Goal: Information Seeking & Learning: Learn about a topic

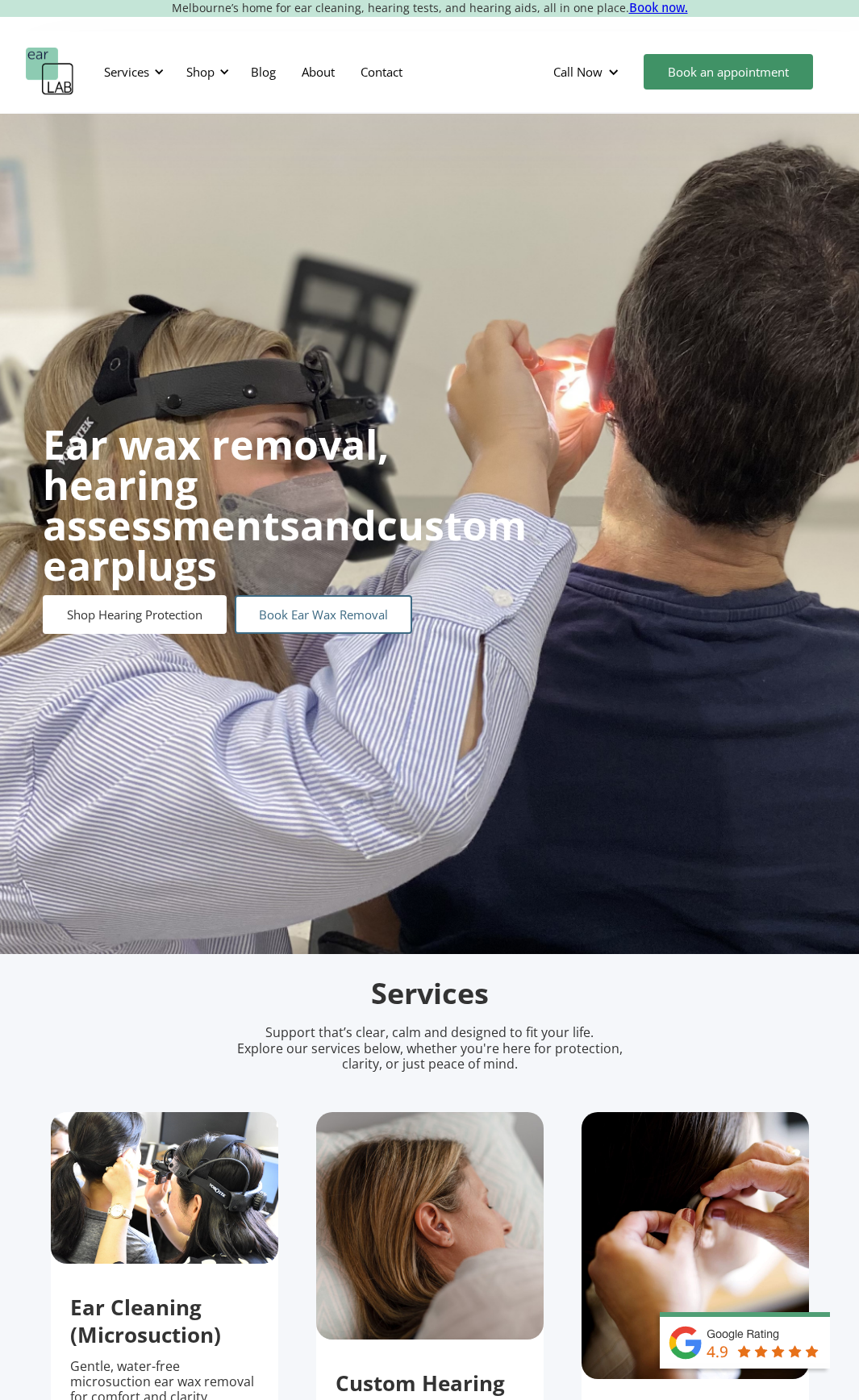
click at [285, 602] on link "Book Ear Wax Removal" at bounding box center [323, 614] width 178 height 39
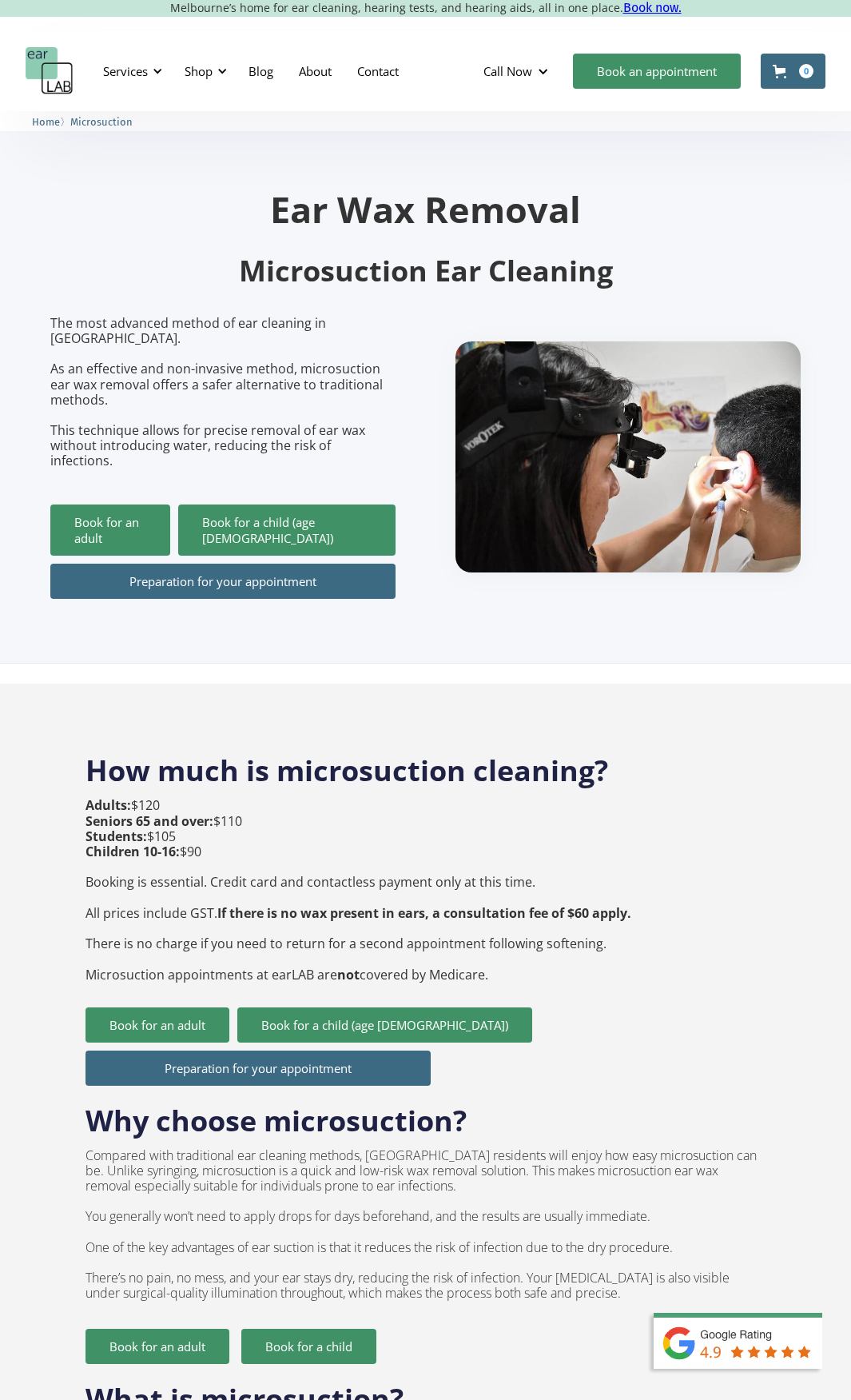
click at [279, 362] on p "The most advanced method of ear cleaning in [GEOGRAPHIC_DATA]. As an effective …" at bounding box center [222, 393] width 346 height 154
drag, startPoint x: 141, startPoint y: 417, endPoint x: 246, endPoint y: 425, distance: 105.3
click at [243, 424] on p "The most advanced method of ear cleaning in [GEOGRAPHIC_DATA]. As an effective …" at bounding box center [222, 393] width 346 height 154
click at [246, 425] on p "The most advanced method of ear cleaning in [GEOGRAPHIC_DATA]. As an effective …" at bounding box center [222, 393] width 346 height 154
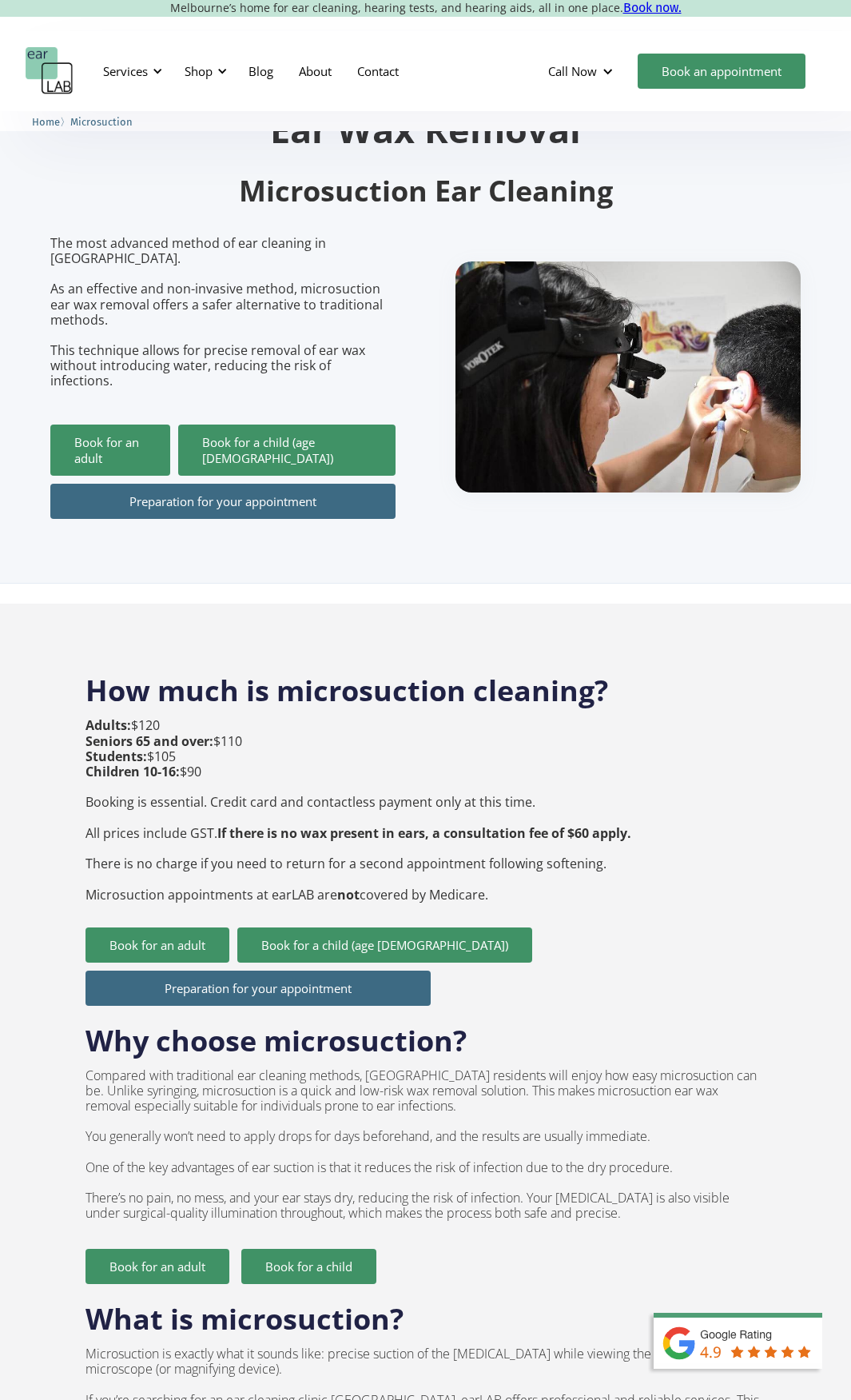
click at [278, 825] on strong "If there is no wax present in ears, a consultation fee of $60 apply." at bounding box center [424, 834] width 414 height 18
click at [245, 831] on p "Adults: $120 Seniors 65 and over: $110 Students: $105 Children 10-16: $90 Booki…" at bounding box center [358, 810] width 546 height 184
click at [235, 850] on p "Adults: $120 Seniors 65 and over: $110 Students: $105 Children 10-16: $90 Booki…" at bounding box center [358, 810] width 546 height 184
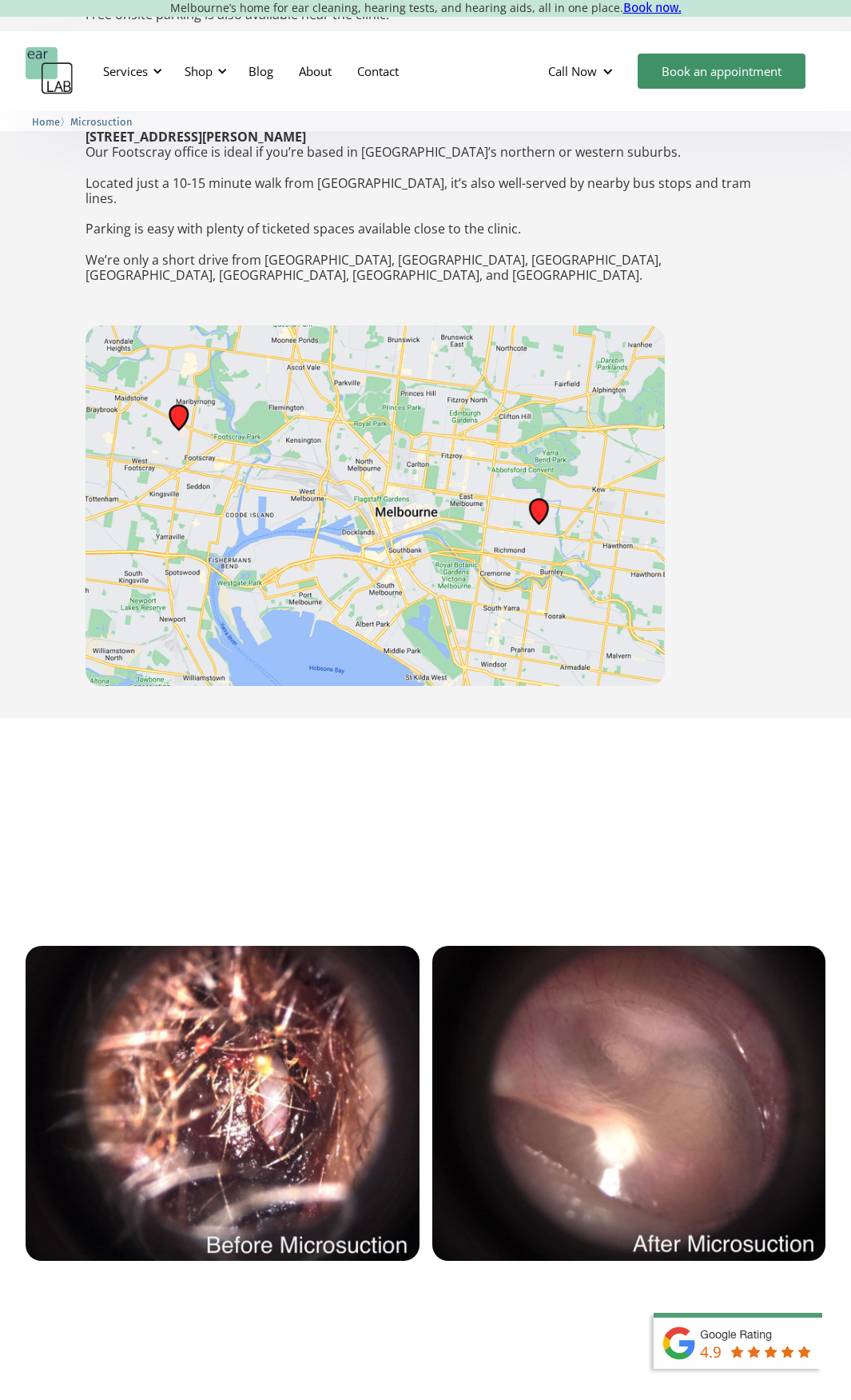
scroll to position [3039, 0]
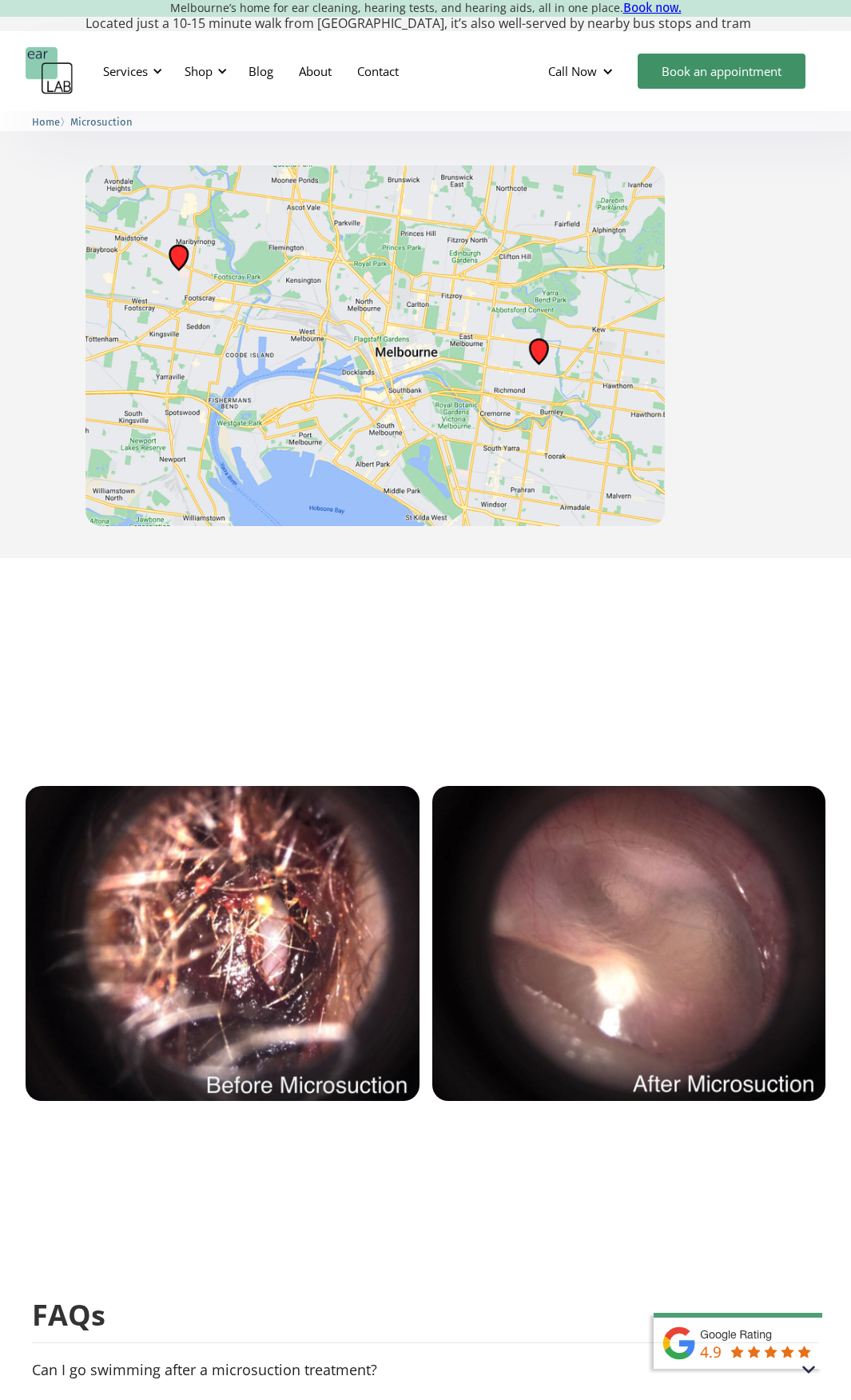
drag, startPoint x: 850, startPoint y: 877, endPoint x: 847, endPoint y: 896, distance: 19.2
click at [847, 896] on div at bounding box center [425, 966] width 851 height 495
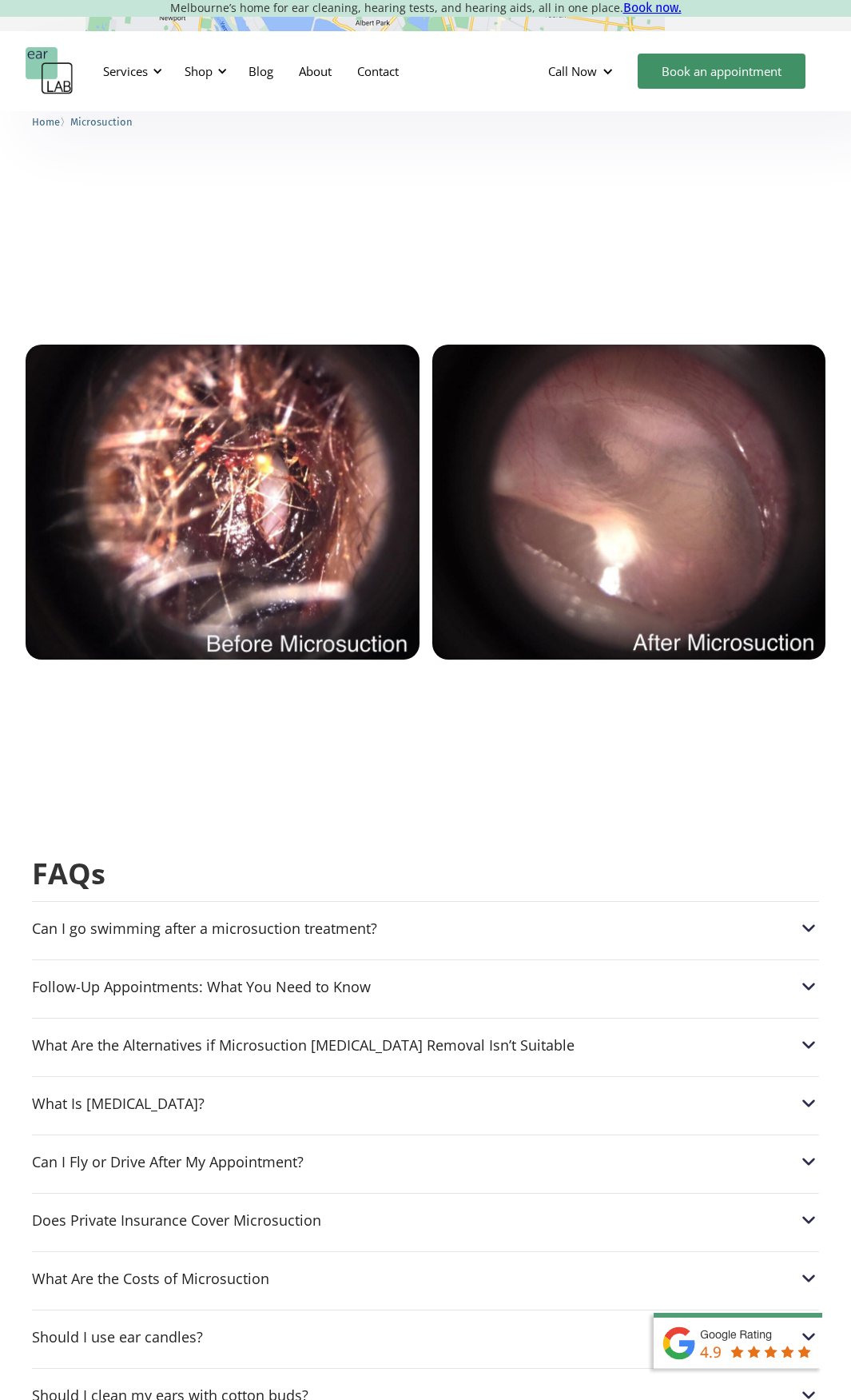
scroll to position [3497, 0]
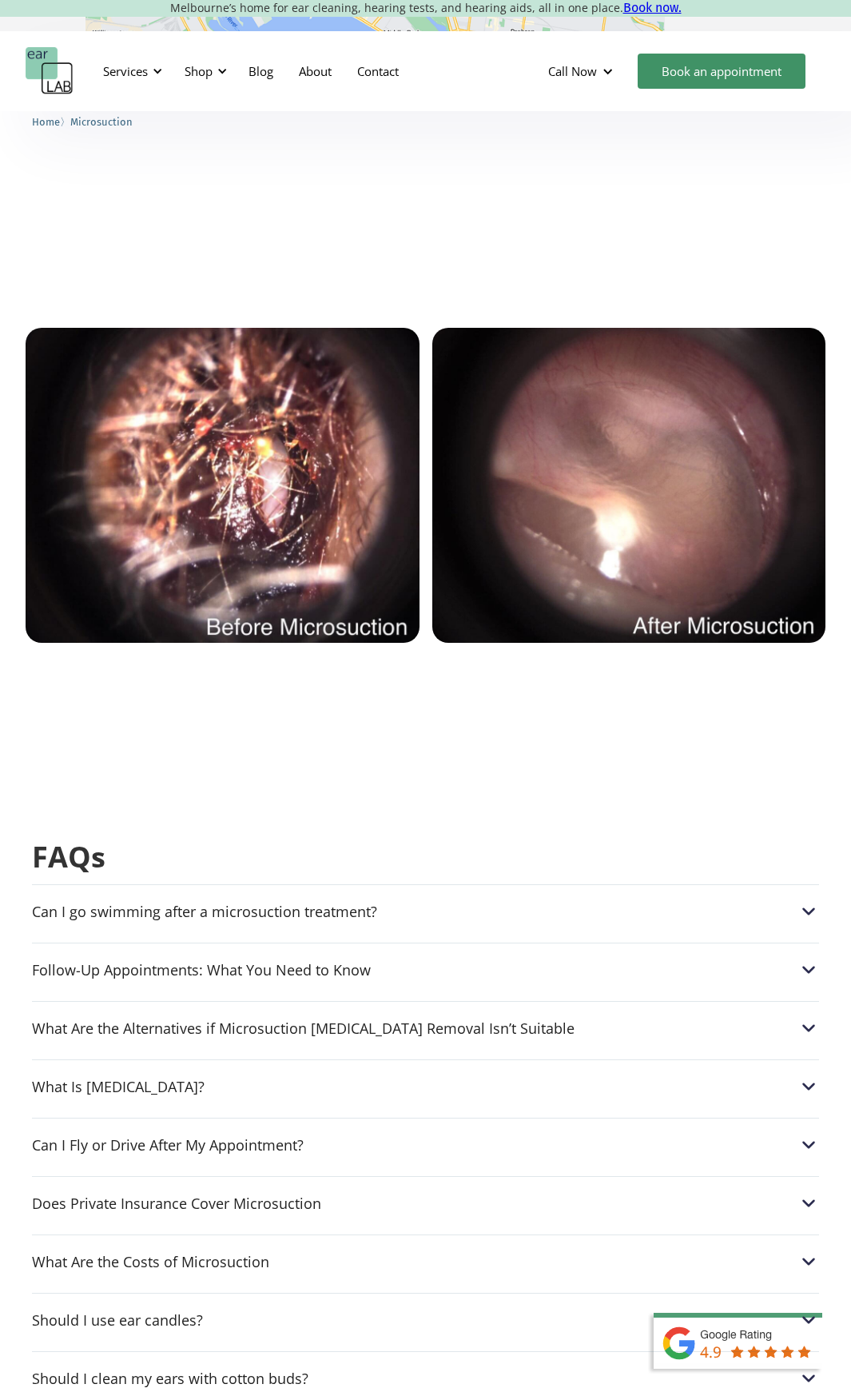
click at [529, 1102] on div "Can I go swimming after a microsuction treatment? After a microsuction procedur…" at bounding box center [426, 1316] width 788 height 863
click at [536, 1135] on div "Can I Fly or Drive After My Appointment?" at bounding box center [426, 1144] width 788 height 21
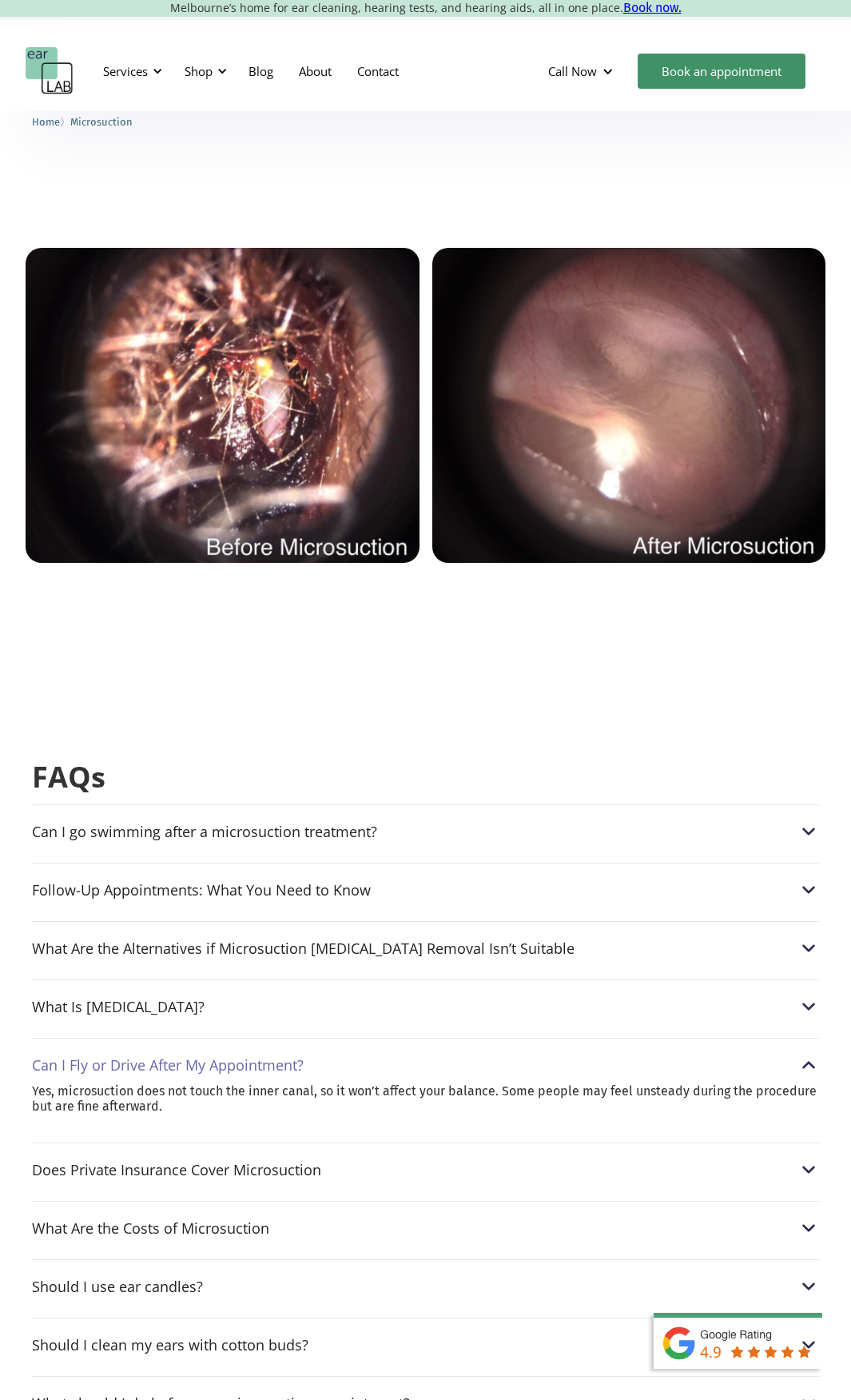
scroll to position [3736, 0]
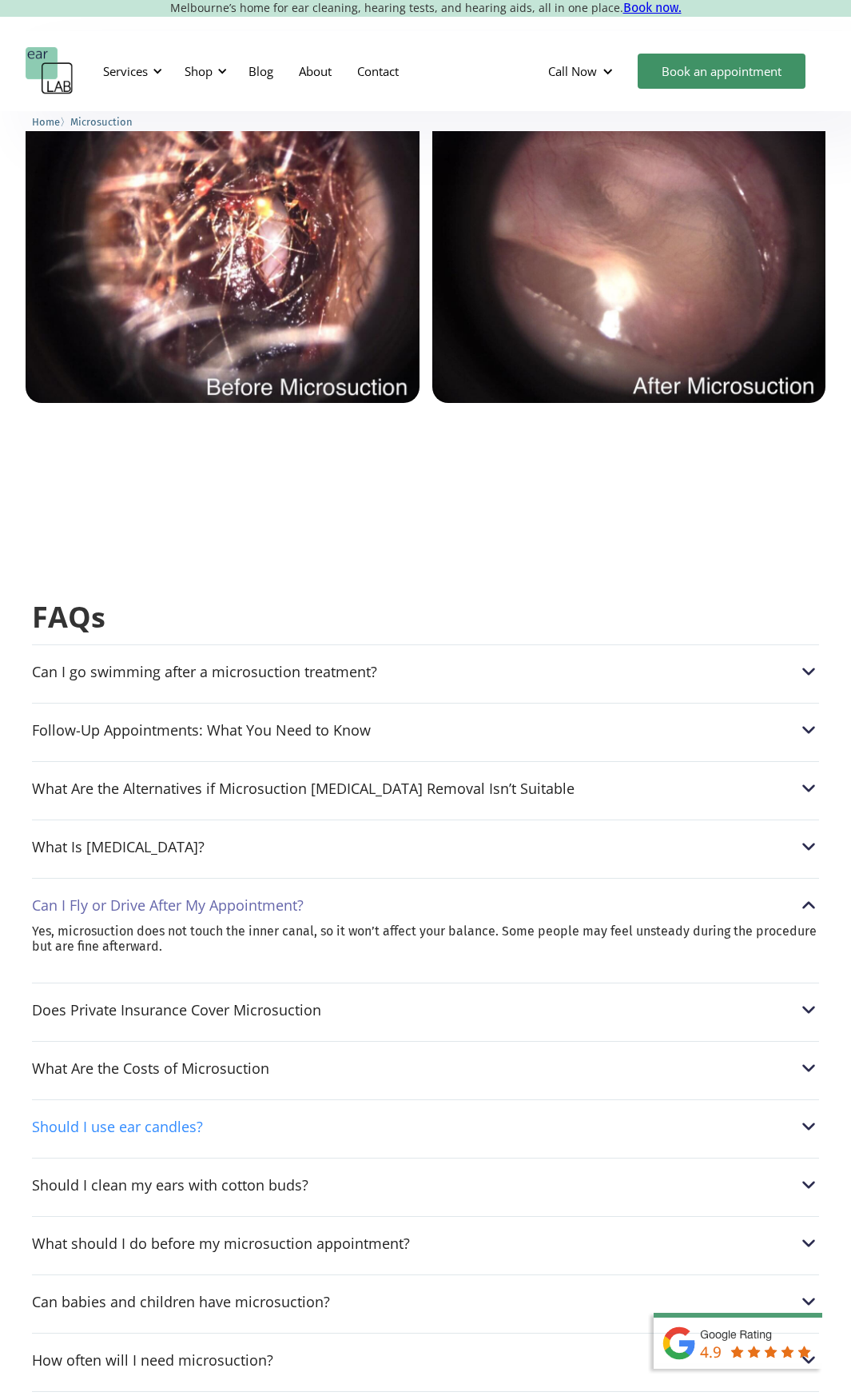
click at [314, 1116] on div "Should I use ear candles?" at bounding box center [426, 1126] width 788 height 21
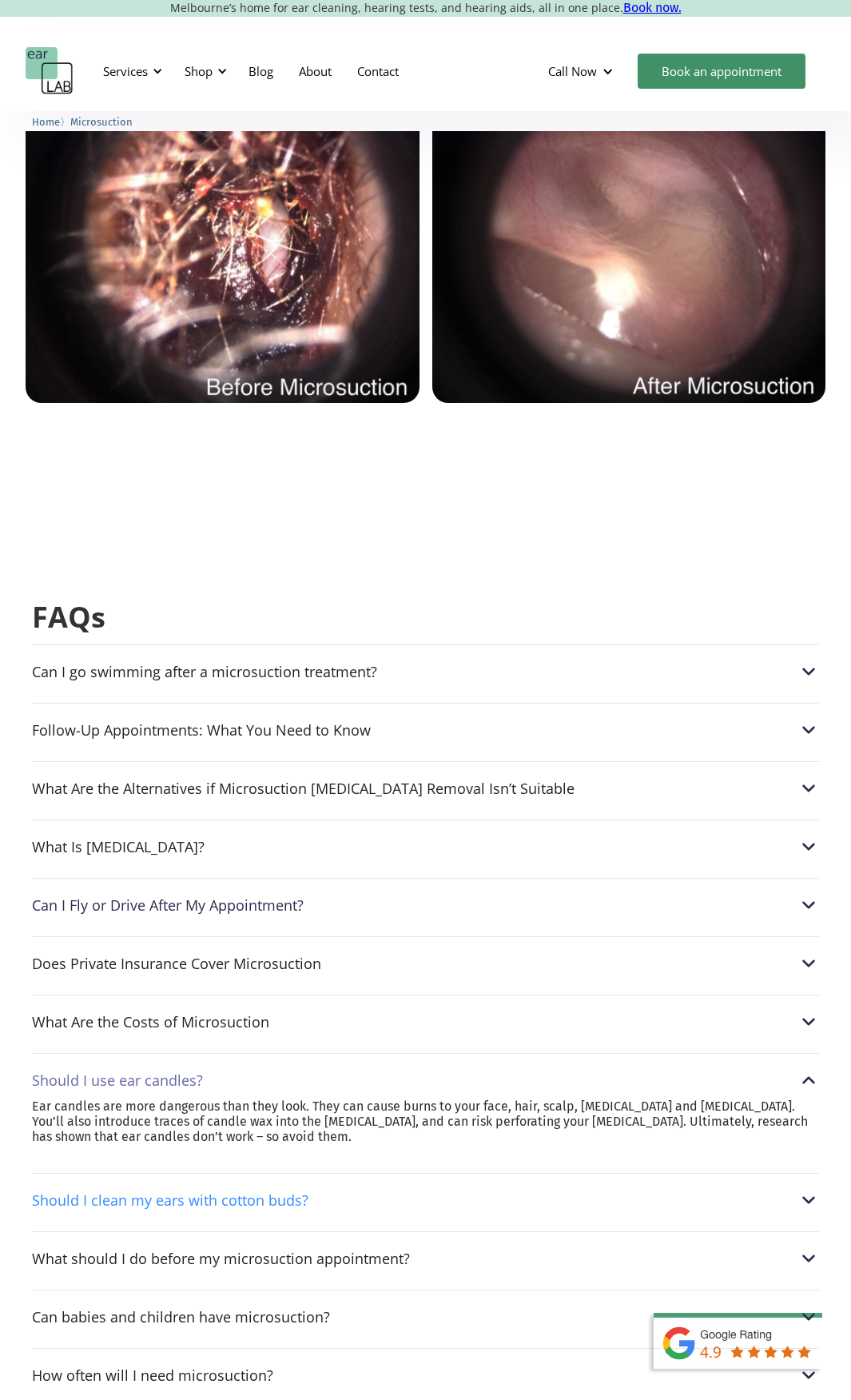
click at [271, 1192] on div "Should I clean my ears with cotton buds?" at bounding box center [171, 1200] width 277 height 16
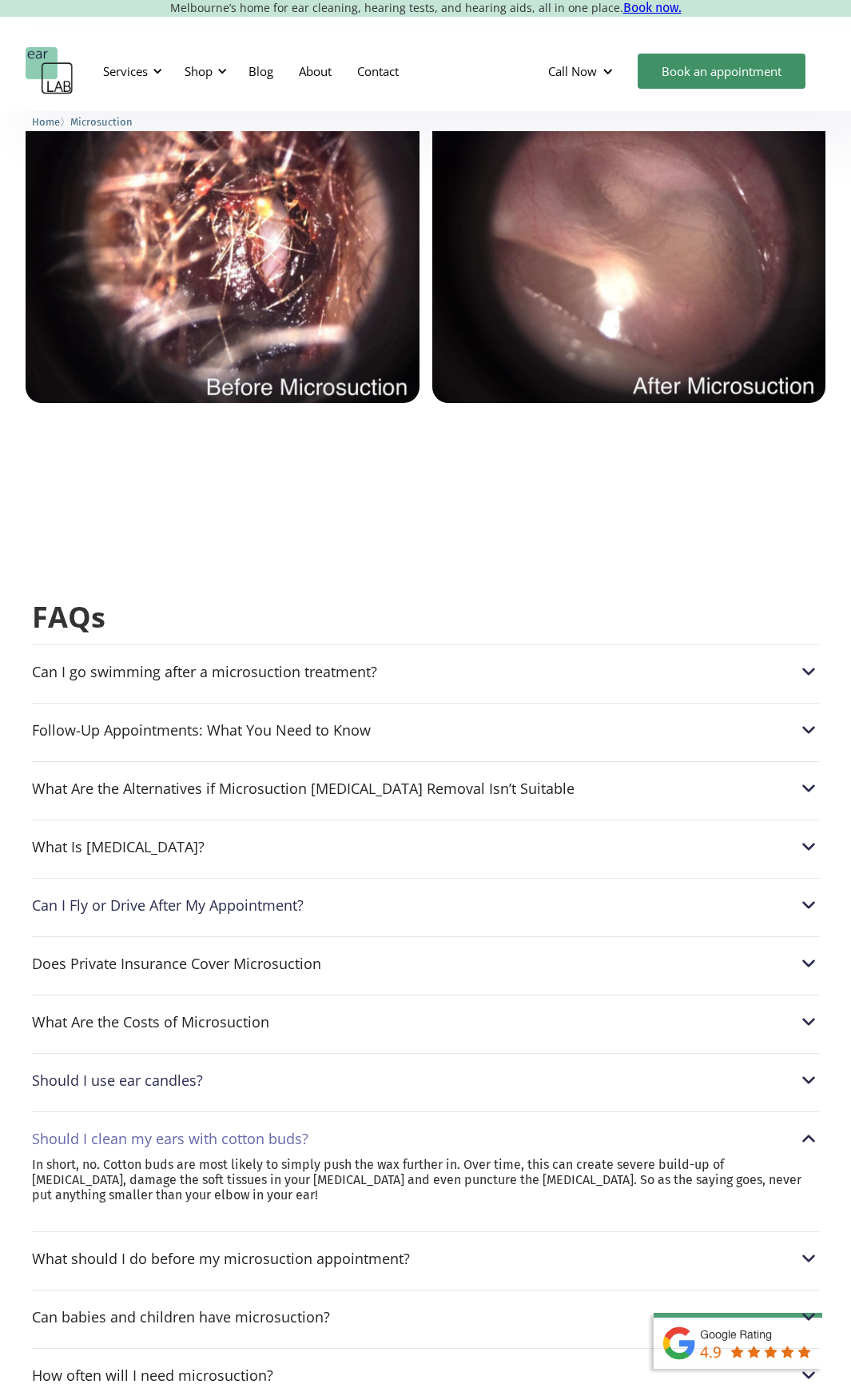
scroll to position [3817, 0]
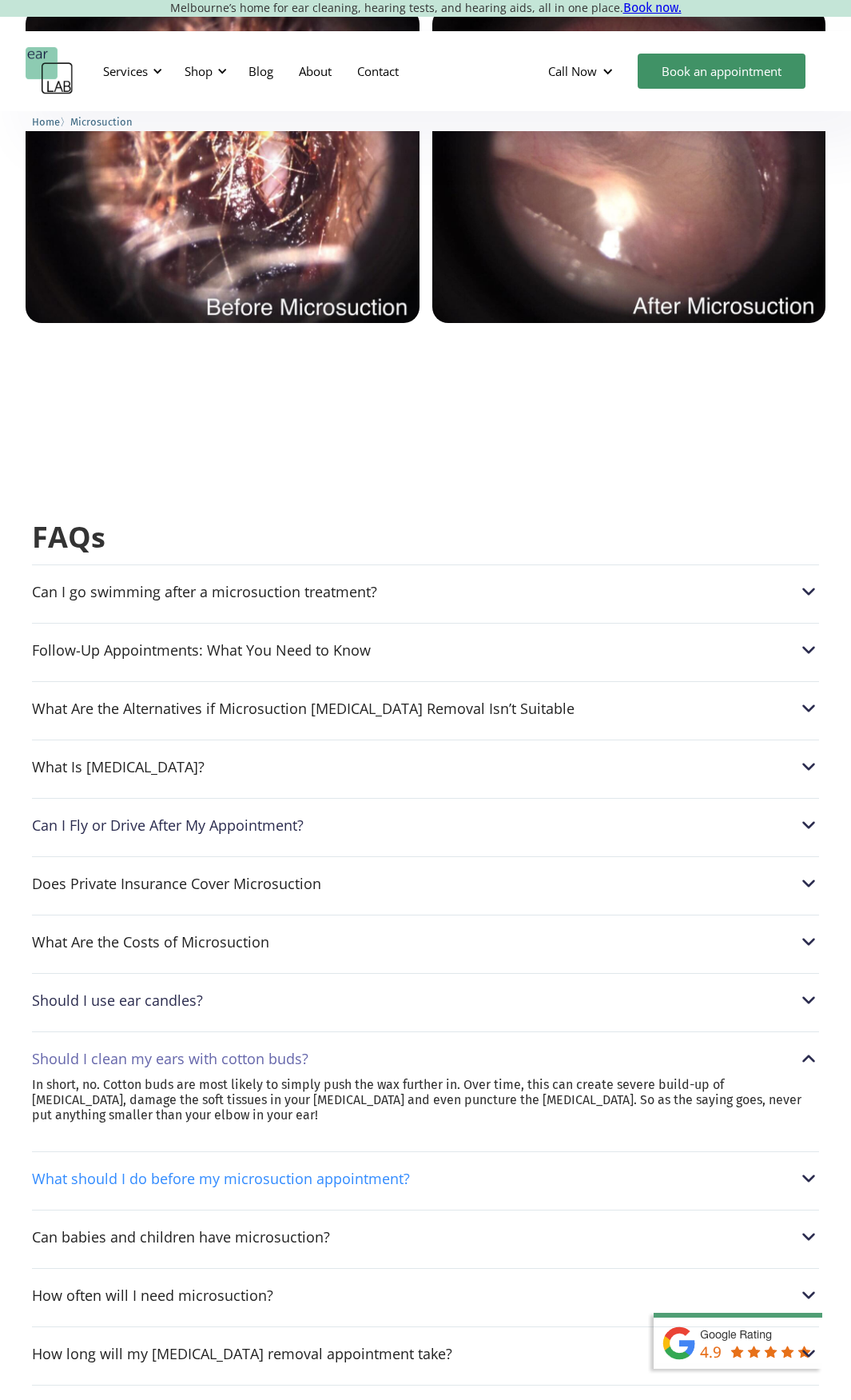
click at [268, 1169] on div "What should I do before my microsuction appointment?" at bounding box center [426, 1178] width 788 height 21
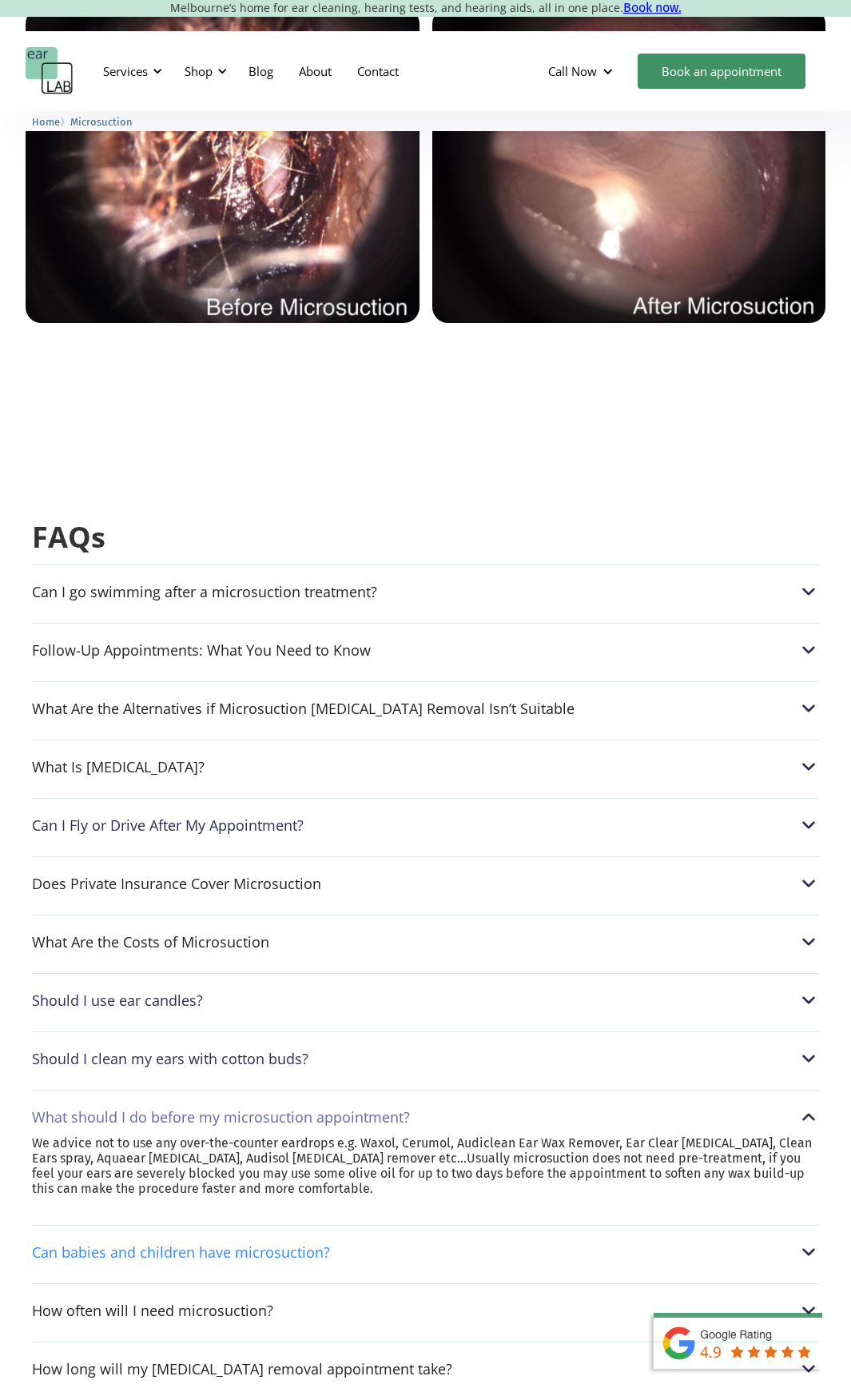
click at [209, 1245] on div "Can babies and children have microsuction?" at bounding box center [181, 1253] width 298 height 16
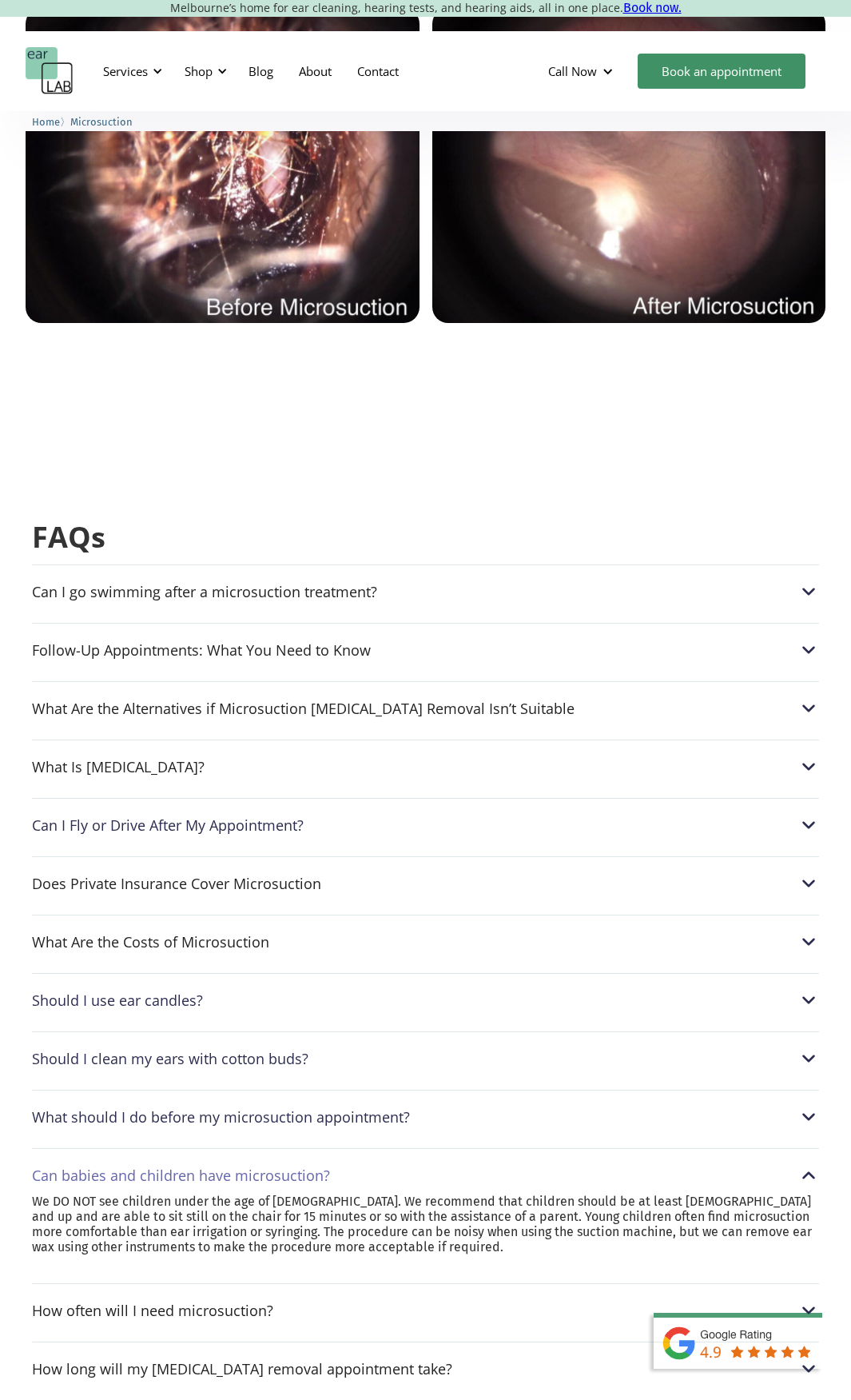
scroll to position [3896, 0]
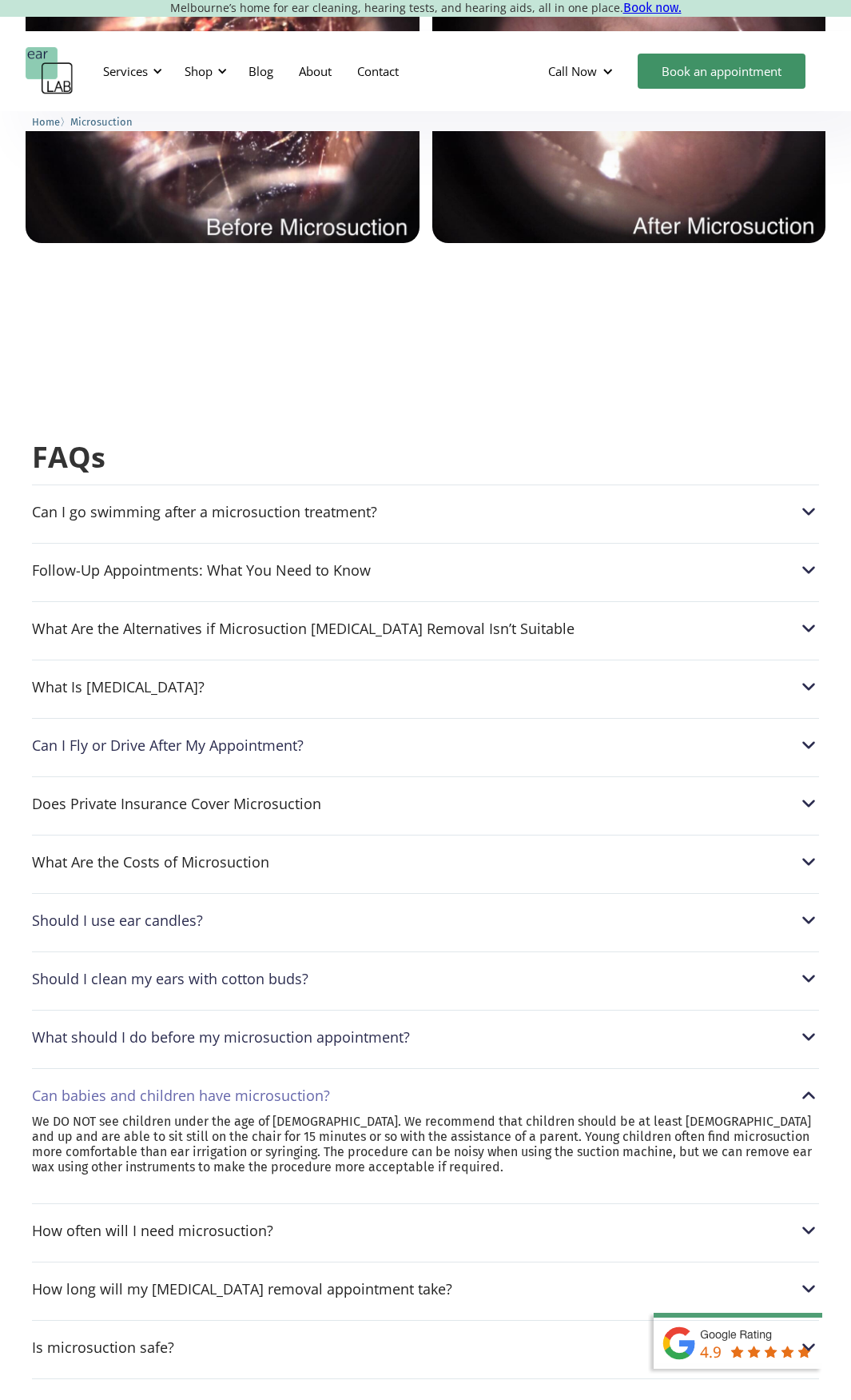
click at [211, 1203] on div "How often will I need microsuction? Everyone produces ear wax at a different ra…" at bounding box center [426, 1226] width 788 height 46
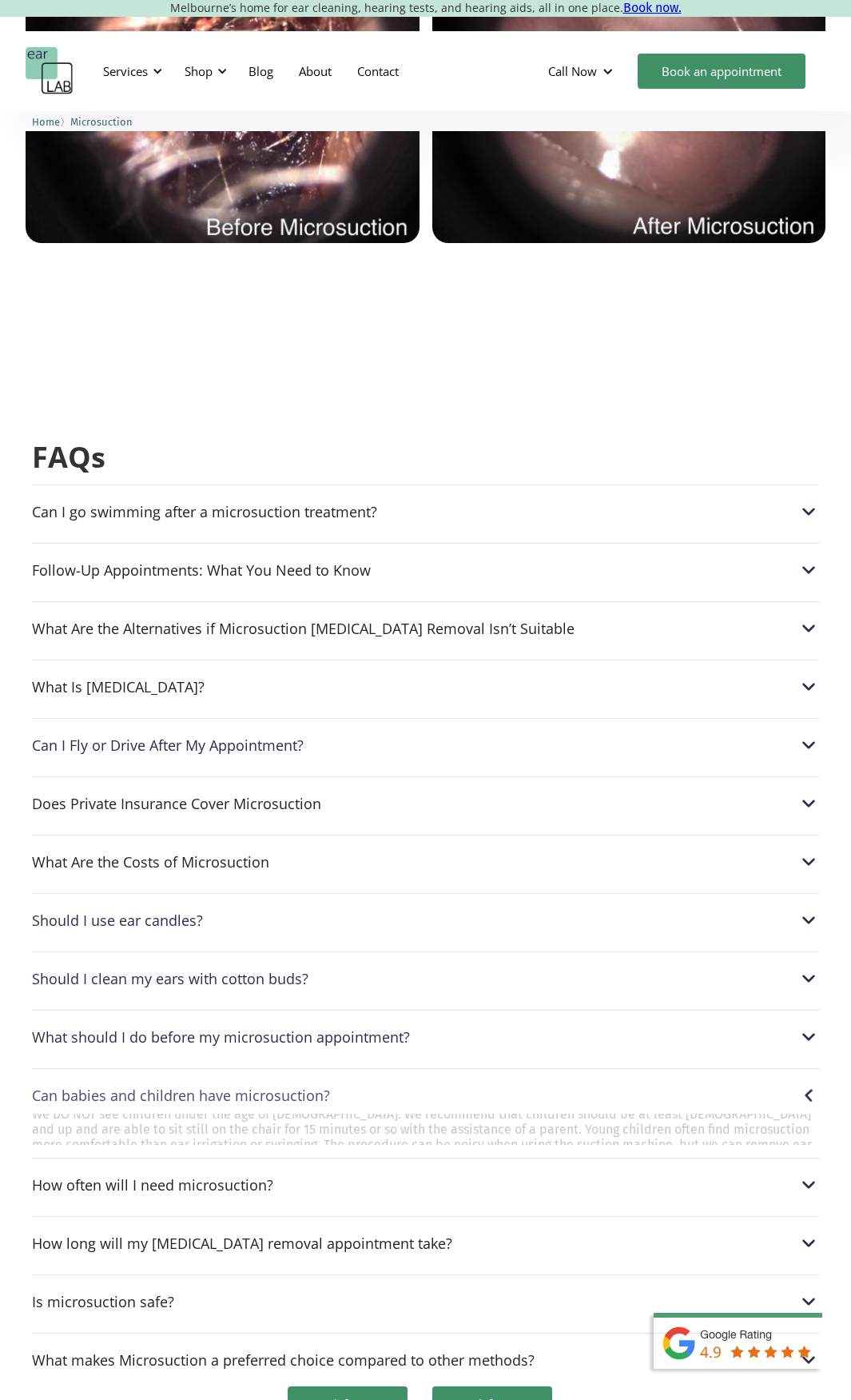
click at [202, 1179] on div "Can I go swimming after a microsuction treatment? After a microsuction procedur…" at bounding box center [426, 931] width 788 height 894
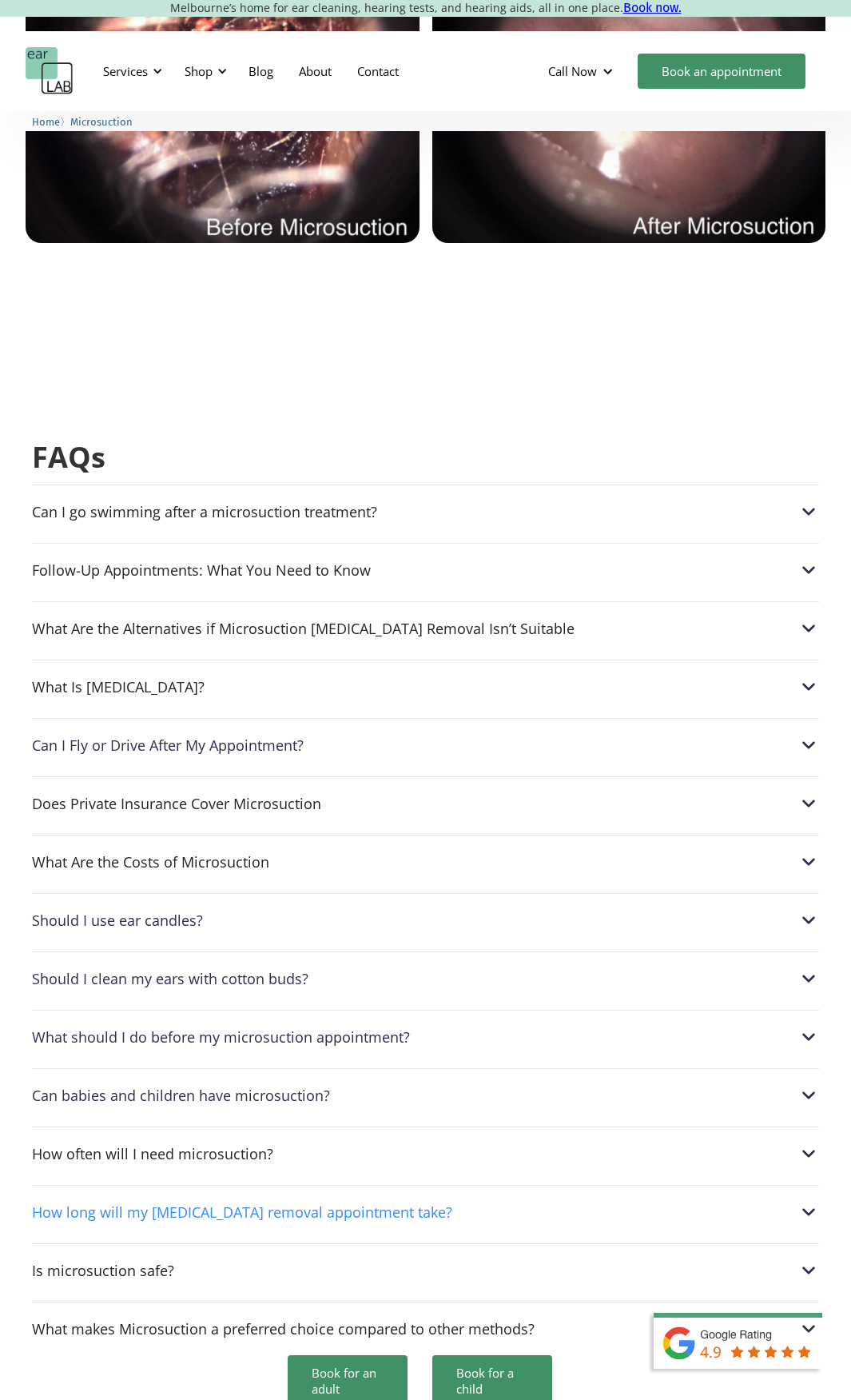
click at [210, 1204] on div "How long will my [MEDICAL_DATA] removal appointment take?" at bounding box center [242, 1212] width 421 height 16
